Goal: Task Accomplishment & Management: Manage account settings

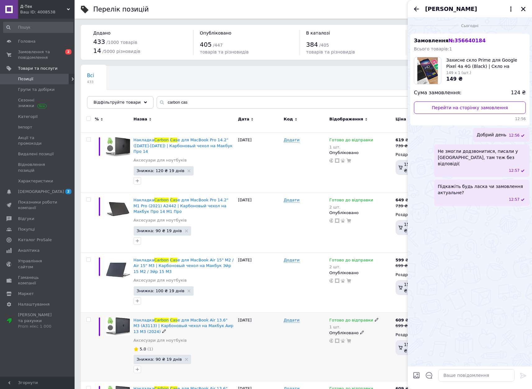
scroll to position [275, 0]
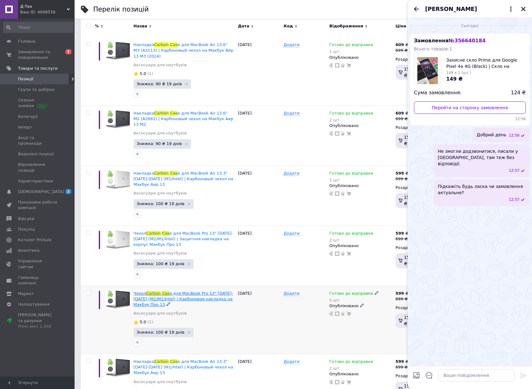
type input "carbon cas"
click at [215, 291] on span "e для MacBook Pro 13" [DATE]-[DATE] (M2/M1/Intel) | Карбоновая накладка на Макб…" at bounding box center [183, 299] width 99 height 16
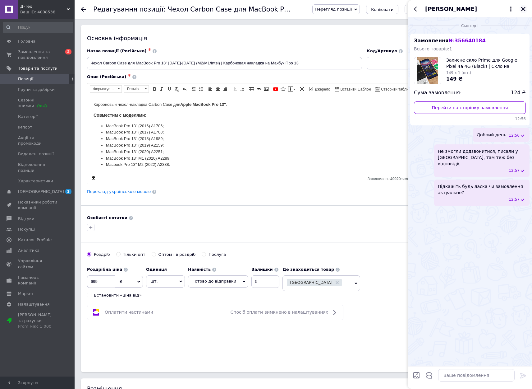
click at [521, 10] on icon "Закрити" at bounding box center [524, 9] width 6 height 6
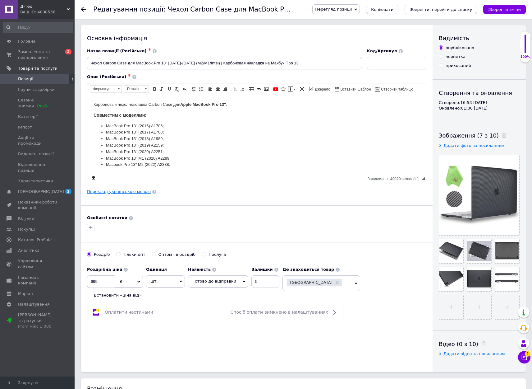
click at [138, 192] on link "Переклад українською мовою" at bounding box center [119, 191] width 64 height 5
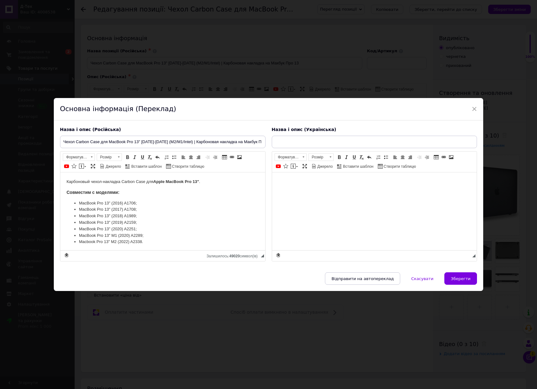
type input "Чохол Carbon Case для MacBook Pro 13" [DATE]-[DATE] (M2/M1/Intel) | Карбонова н…"
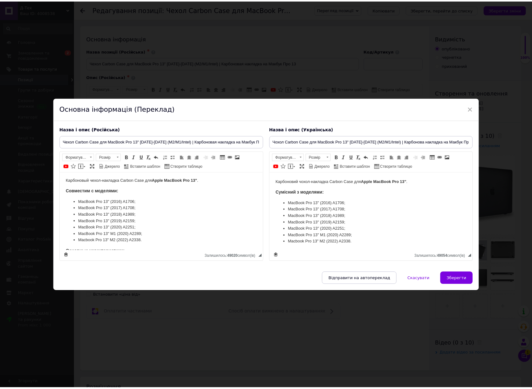
scroll to position [5, 0]
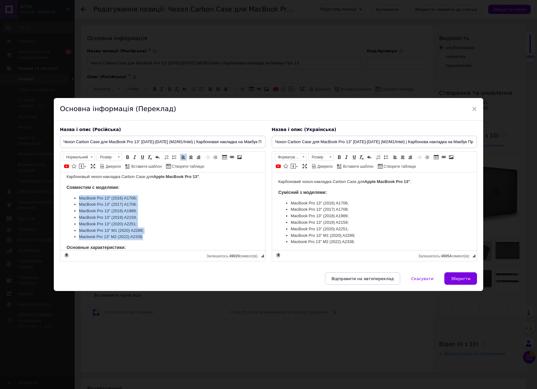
drag, startPoint x: 149, startPoint y: 236, endPoint x: 74, endPoint y: 196, distance: 84.7
click at [74, 196] on ul "MacBook Pro 13" (2016) A1706; MacBook Pro 13" (2017) A1708; MacBook Pro 13" (20…" at bounding box center [162, 217] width 192 height 45
copy ul "MacBook Pro 13" (2016) A1706; MacBook Pro 13" (2017) A1708; MacBook Pro 13" (20…"
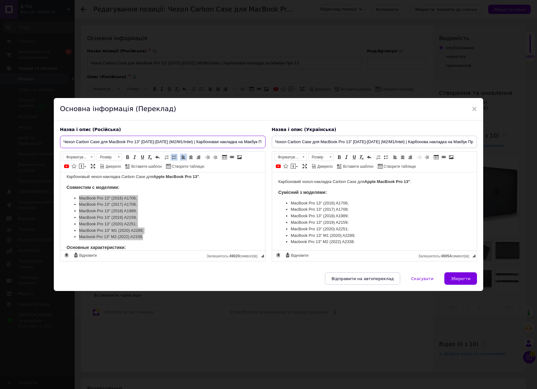
click at [163, 141] on input "Чехол Carbon Case для MacBook Pro 13" [DATE]-[DATE] (M2/M1/Intel) | Карбоновая …" at bounding box center [163, 142] width 206 height 12
drag, startPoint x: 163, startPoint y: 141, endPoint x: 180, endPoint y: 141, distance: 16.8
click at [180, 141] on input "Чехол Carbon Case для MacBook Pro 13" [DATE]-[DATE] (M2/M1/Intel) | Карбоновая …" at bounding box center [163, 142] width 206 height 12
click at [142, 28] on div "× Основна інформація (Переклад) Назва і опис (Російська) Чехол Carbon Case для …" at bounding box center [268, 194] width 537 height 389
click at [474, 107] on span "×" at bounding box center [475, 109] width 6 height 11
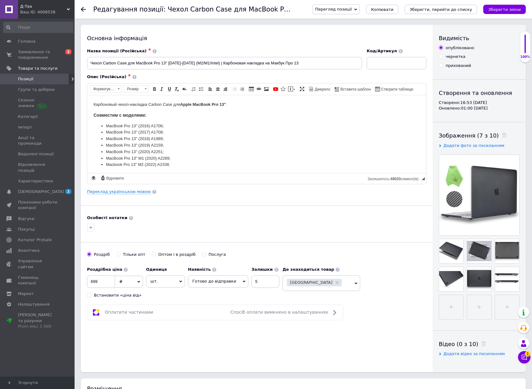
click at [34, 77] on span "Позиції" at bounding box center [37, 79] width 39 height 6
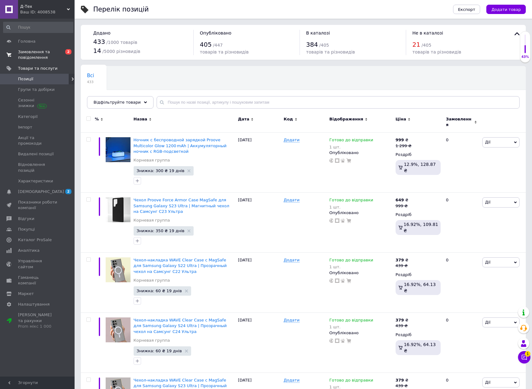
click at [31, 52] on span "Замовлення та повідомлення" at bounding box center [37, 54] width 39 height 11
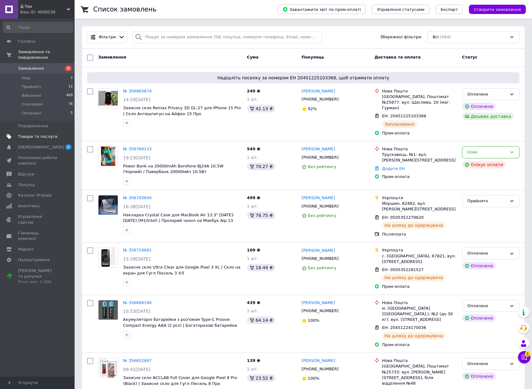
click at [44, 134] on span "Товари та послуги" at bounding box center [37, 137] width 39 height 6
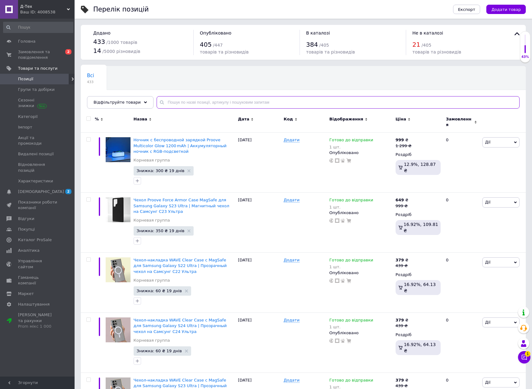
click at [273, 99] on input "text" at bounding box center [338, 102] width 363 height 12
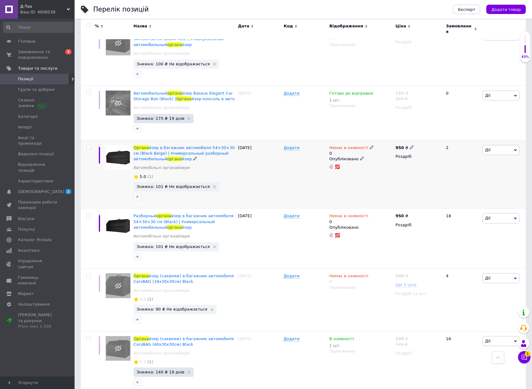
scroll to position [351, 0]
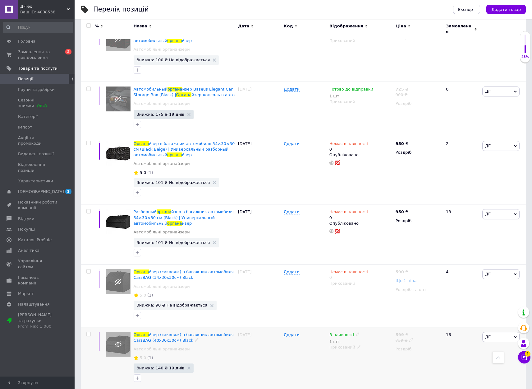
type input "органа"
click at [497, 333] on span "Дії" at bounding box center [501, 337] width 37 height 10
click at [356, 332] on use at bounding box center [357, 333] width 3 height 3
click at [381, 355] on li "Готово до відправки" at bounding box center [393, 359] width 59 height 9
click at [380, 353] on input "1" at bounding box center [386, 359] width 47 height 12
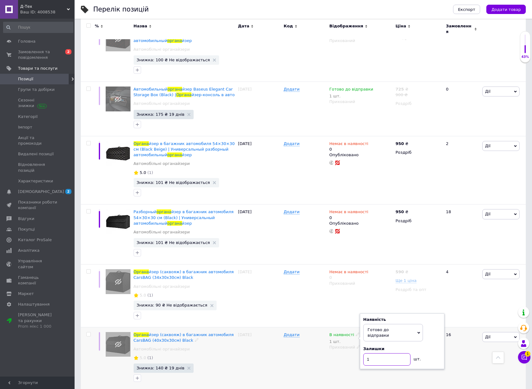
click at [380, 353] on input "1" at bounding box center [386, 359] width 47 height 12
type input "30"
click at [340, 354] on div "В наявності 1 шт. Наявність [PERSON_NAME] до відправки В наявності Немає в наяв…" at bounding box center [361, 358] width 66 height 62
click at [357, 345] on use at bounding box center [358, 346] width 3 height 3
click at [357, 354] on li "Опубліковано" at bounding box center [359, 358] width 65 height 9
